Goal: Communication & Community: Answer question/provide support

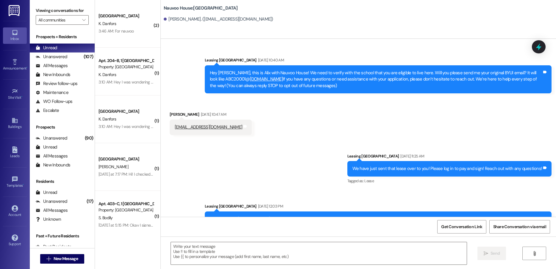
scroll to position [255, 0]
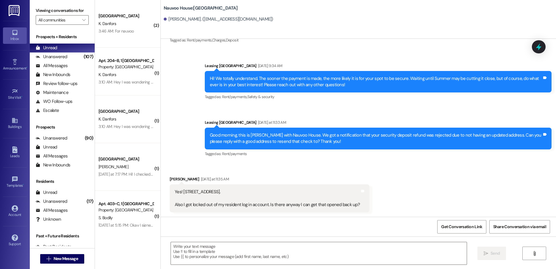
click at [58, 258] on span "New Message" at bounding box center [66, 258] width 24 height 6
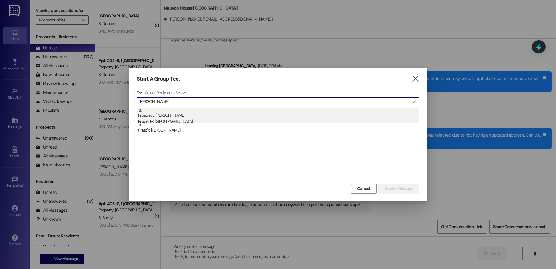
type input "[PERSON_NAME]"
click at [213, 119] on div "Property: [GEOGRAPHIC_DATA]" at bounding box center [278, 121] width 281 height 6
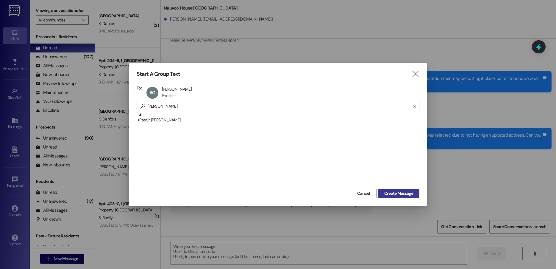
click at [393, 194] on span "Create Message" at bounding box center [398, 193] width 29 height 6
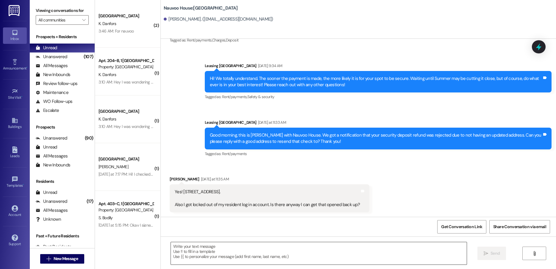
scroll to position [0, 0]
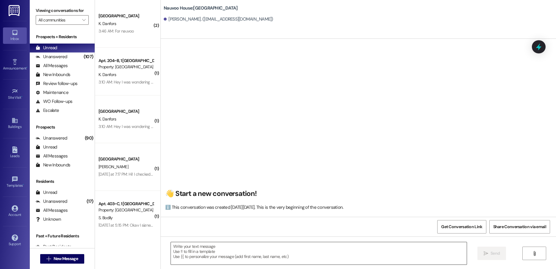
click at [215, 251] on textarea at bounding box center [319, 253] width 296 height 22
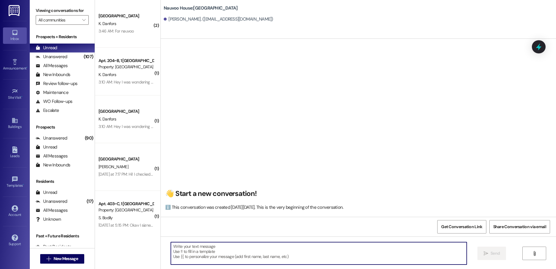
paste textarea "Hello! We have generated that lease for you to live here at [GEOGRAPHIC_DATA]! …"
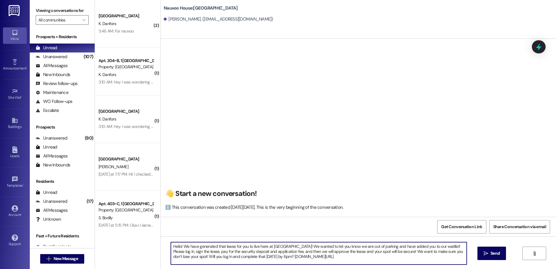
drag, startPoint x: 388, startPoint y: 251, endPoint x: 179, endPoint y: 256, distance: 209.1
click at [179, 256] on textarea "Hello! We have generated that lease for you to live here at [GEOGRAPHIC_DATA]! …" at bounding box center [319, 253] width 296 height 22
click at [178, 247] on textarea "Hello! We have generated that lease for you to live here at [GEOGRAPHIC_DATA]! …" at bounding box center [319, 253] width 296 height 22
click at [306, 247] on textarea "Hello [PERSON_NAME]! We have generated that lease for you to live here at [GEOG…" at bounding box center [319, 253] width 296 height 22
drag, startPoint x: 309, startPoint y: 244, endPoint x: 459, endPoint y: 245, distance: 149.8
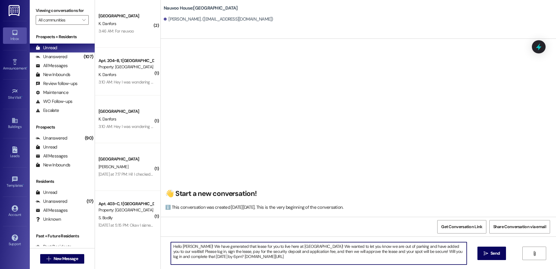
click at [459, 245] on textarea "Hello [PERSON_NAME]! We have generated that lease for you to live here at [GEOG…" at bounding box center [319, 253] width 296 height 22
type textarea "Hello [PERSON_NAME]! We have generated that lease for you to live here at [GEOG…"
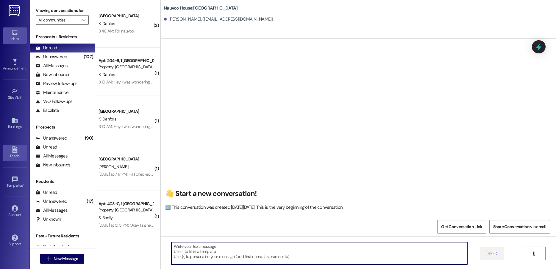
scroll to position [0, 0]
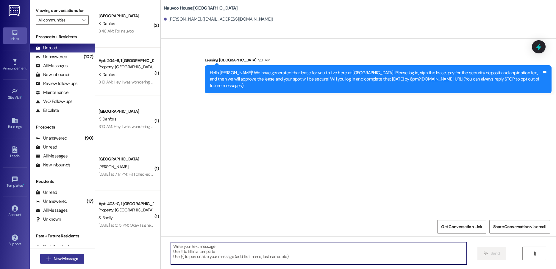
click at [71, 259] on span "New Message" at bounding box center [66, 258] width 24 height 6
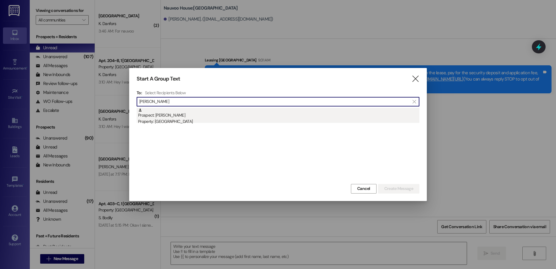
type input "[PERSON_NAME]"
click at [193, 114] on div "Prospect: [PERSON_NAME] Property: [GEOGRAPHIC_DATA]" at bounding box center [278, 116] width 281 height 17
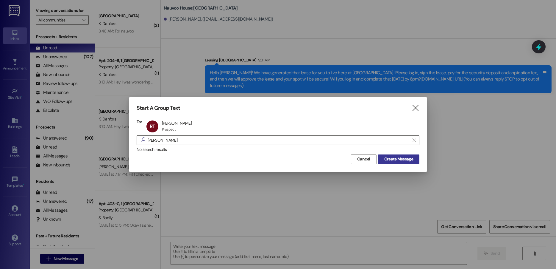
click at [386, 158] on span "Create Message" at bounding box center [398, 159] width 29 height 6
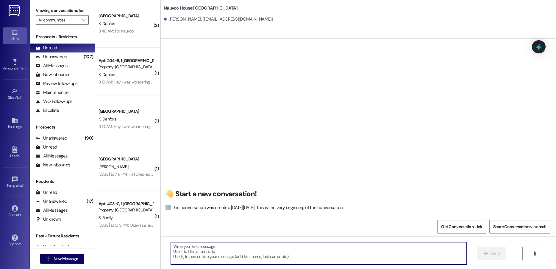
click at [219, 254] on textarea at bounding box center [319, 253] width 296 height 22
paste textarea "Hello! We have generated that lease for you to live here at [GEOGRAPHIC_DATA]! …"
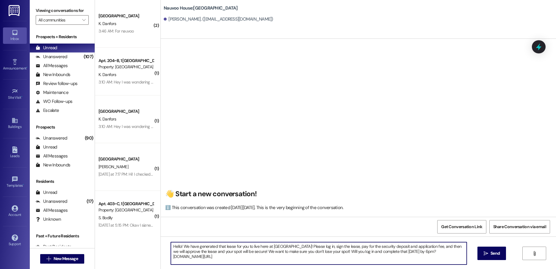
click at [177, 245] on textarea "Hello! We have generated that lease for you to live here at [GEOGRAPHIC_DATA]! …" at bounding box center [319, 253] width 296 height 22
type textarea "Hello [PERSON_NAME]! This is [PERSON_NAME] with Nauvoo House! We have generated…"
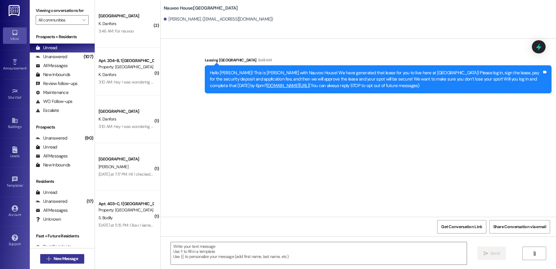
click at [69, 258] on span "New Message" at bounding box center [66, 258] width 24 height 6
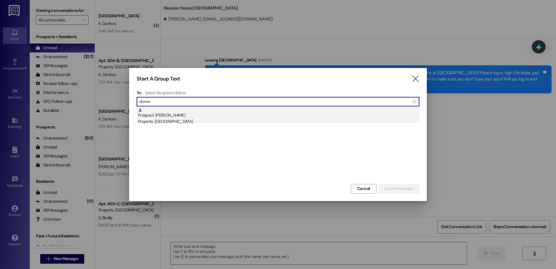
type input "donov"
click at [170, 116] on div "Prospect: [PERSON_NAME] Property: [GEOGRAPHIC_DATA]" at bounding box center [278, 116] width 281 height 17
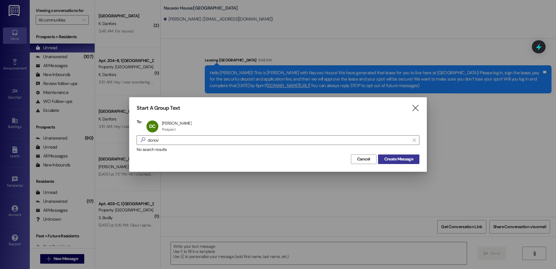
click at [391, 157] on span "Create Message" at bounding box center [398, 159] width 29 height 6
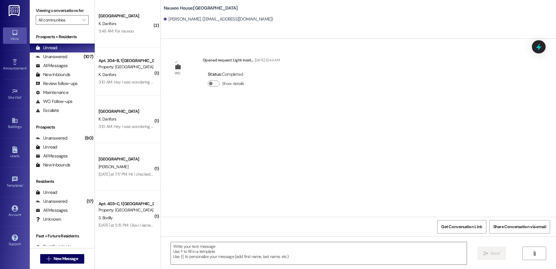
click at [180, 257] on textarea at bounding box center [319, 253] width 296 height 22
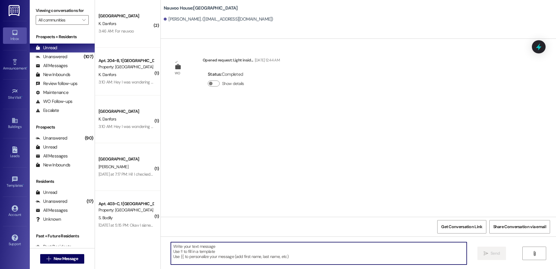
paste textarea "Hello [PERSON_NAME]! This is [PERSON_NAME] with Nauvoo House! We have generated…"
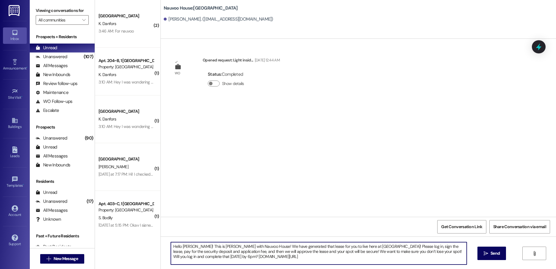
click at [183, 247] on textarea "Hello [PERSON_NAME]! This is [PERSON_NAME] with Nauvoo House! We have generated…" at bounding box center [319, 253] width 296 height 22
type textarea "Hello [PERSON_NAME]! This is [PERSON_NAME] with Nauvoo House! We have generated…"
click at [186, 256] on textarea "Hello [PERSON_NAME]! This is [PERSON_NAME] with Nauvoo House! We have generated…" at bounding box center [319, 253] width 296 height 22
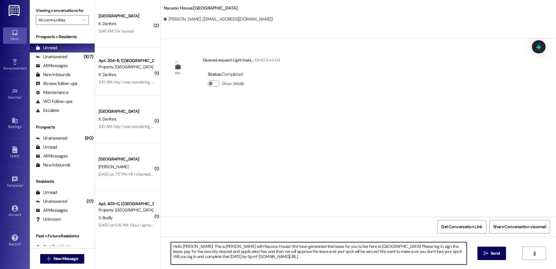
click at [186, 256] on textarea "Hello [PERSON_NAME]! This is [PERSON_NAME] with Nauvoo House! We have generated…" at bounding box center [319, 253] width 296 height 22
